Goal: Task Accomplishment & Management: Use online tool/utility

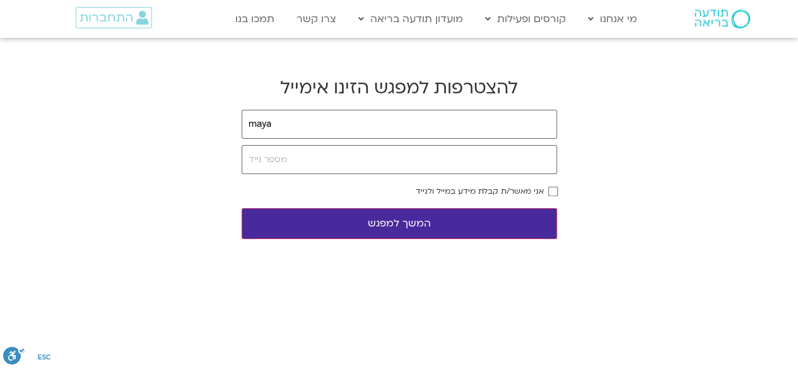
type input "[EMAIL_ADDRESS][DOMAIN_NAME]"
click at [412, 149] on input "tel" at bounding box center [399, 159] width 315 height 29
type input "0509115944"
drag, startPoint x: 470, startPoint y: 187, endPoint x: 469, endPoint y: 224, distance: 36.6
click at [469, 224] on form "[EMAIL_ADDRESS][DOMAIN_NAME] 0509115944 אני מאשר/ת קבלת מידע במייל ולנייד המשך …" at bounding box center [399, 174] width 315 height 129
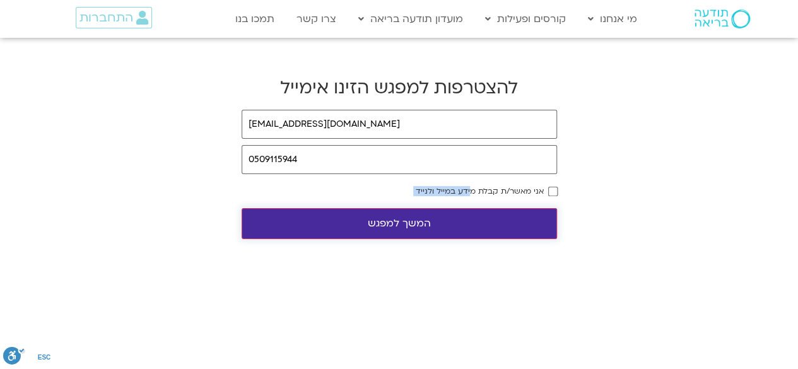
click at [469, 224] on button "המשך למפגש" at bounding box center [399, 223] width 315 height 31
click at [477, 226] on button "המשך למפגש" at bounding box center [399, 223] width 315 height 31
click at [429, 226] on button "המשך למפגש" at bounding box center [399, 223] width 315 height 31
